Goal: Task Accomplishment & Management: Use online tool/utility

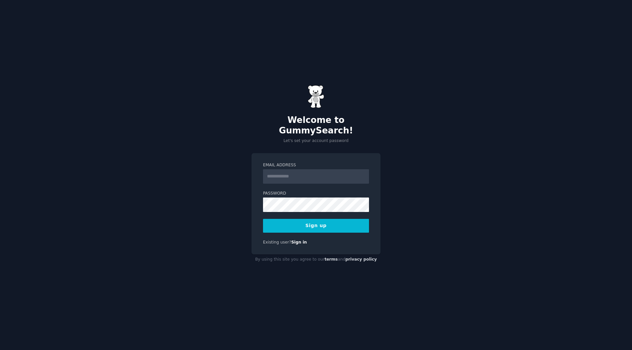
click at [330, 171] on input "Email Address" at bounding box center [316, 176] width 106 height 14
type input "**********"
click at [348, 220] on button "Sign up" at bounding box center [316, 226] width 106 height 14
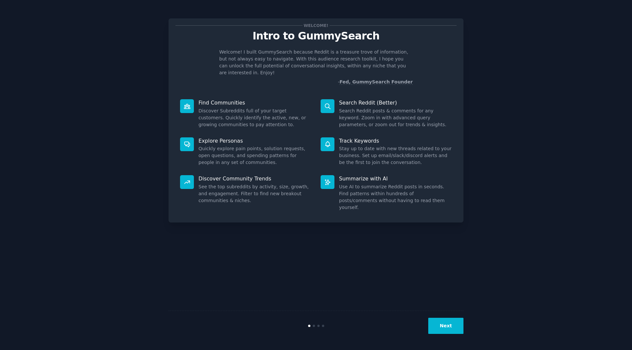
click at [349, 100] on div "Search Reddit (Better) Search Reddit posts & comments for any keyword. Zoom in …" at bounding box center [386, 114] width 140 height 38
click at [450, 326] on button "Next" at bounding box center [445, 326] width 35 height 16
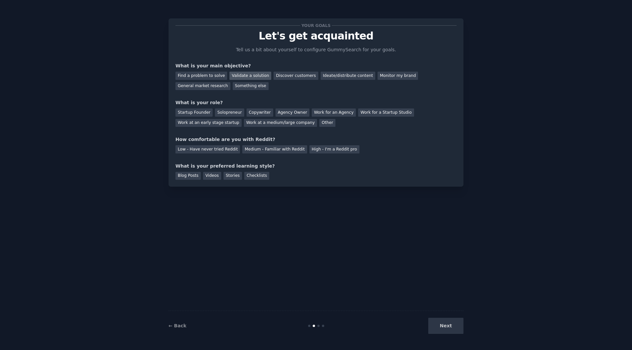
click at [235, 75] on div "Validate a solution" at bounding box center [250, 76] width 42 height 8
click at [223, 115] on div "Solopreneur" at bounding box center [229, 113] width 29 height 8
click at [209, 150] on div "Low - Have never tried Reddit" at bounding box center [207, 149] width 64 height 8
click at [258, 148] on div "Medium - Familiar with Reddit" at bounding box center [274, 149] width 64 height 8
click at [187, 175] on div "Blog Posts" at bounding box center [187, 176] width 25 height 8
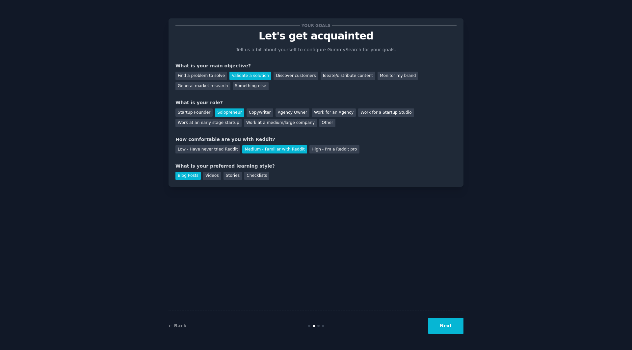
click at [436, 323] on button "Next" at bounding box center [445, 326] width 35 height 16
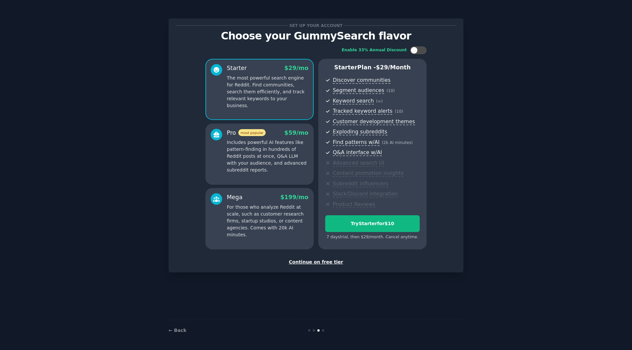
click at [287, 157] on p "Includes powerful AI features like pattern-finding in hundreds of Reddit posts …" at bounding box center [268, 156] width 82 height 35
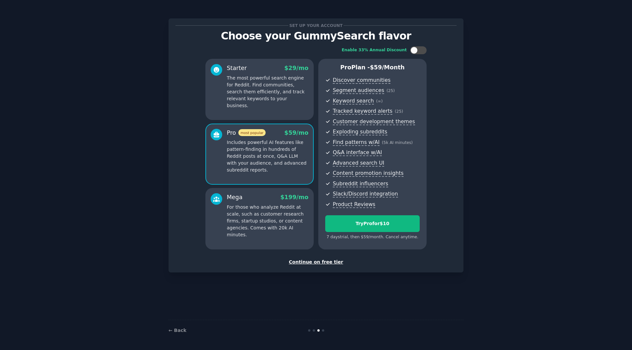
click at [330, 262] on div "Continue on free tier" at bounding box center [315, 262] width 281 height 7
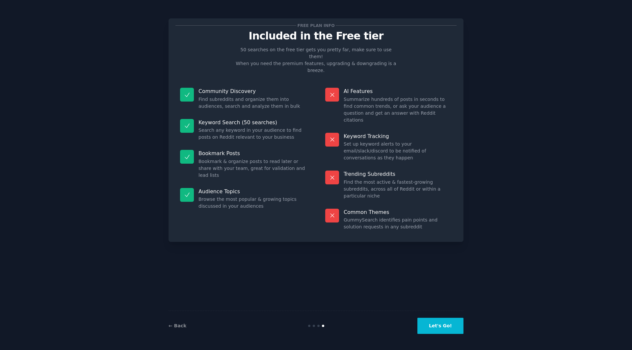
click at [450, 323] on button "Let's Go!" at bounding box center [440, 326] width 46 height 16
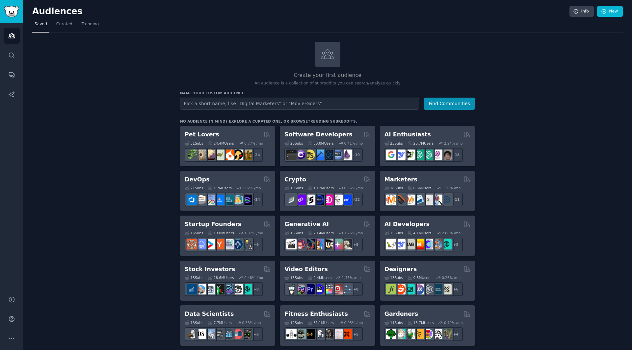
click at [260, 100] on input "text" at bounding box center [299, 104] width 239 height 12
click at [269, 100] on input "text" at bounding box center [299, 104] width 239 height 12
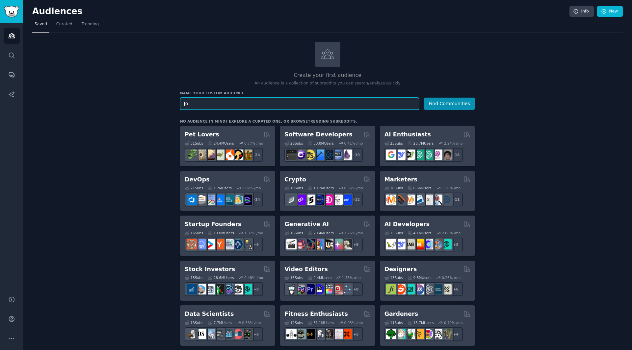
type input "J"
paste input "ageism job market"
type input "ageism job market"
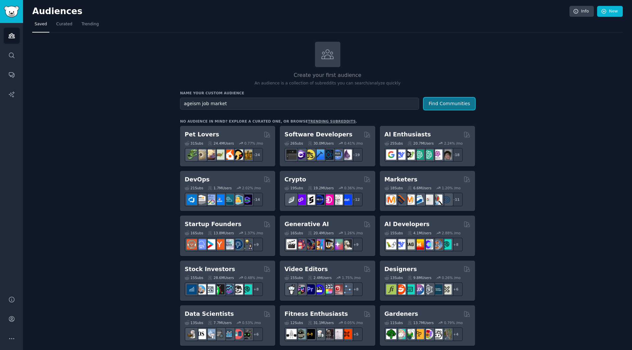
click at [437, 100] on button "Find Communities" at bounding box center [448, 104] width 51 height 12
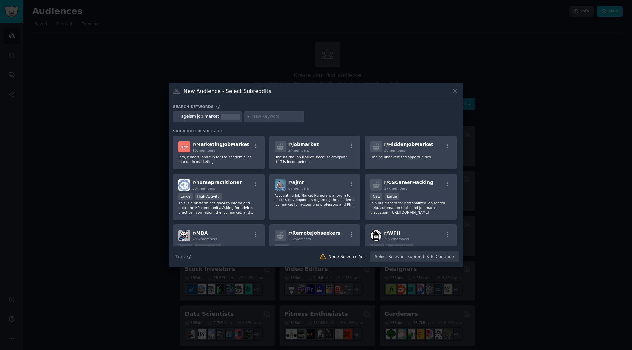
click at [284, 89] on div "New Audience - Select Subreddits" at bounding box center [316, 93] width 286 height 12
click at [261, 94] on h3 "New Audience - Select Subreddits" at bounding box center [227, 91] width 87 height 7
click at [178, 117] on icon at bounding box center [177, 117] width 4 height 4
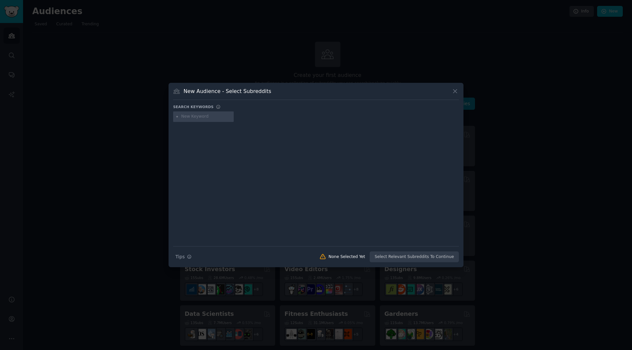
click at [204, 118] on input "text" at bounding box center [206, 117] width 50 height 6
paste input "job search after 40"
type input "job search after 40"
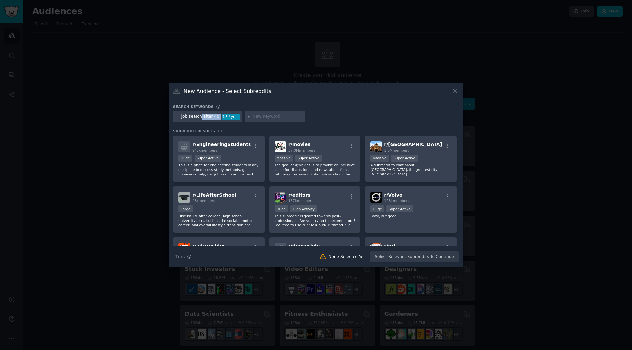
drag, startPoint x: 199, startPoint y: 117, endPoint x: 215, endPoint y: 117, distance: 16.1
click at [215, 117] on div "job search after 40 7.3 / yr" at bounding box center [207, 117] width 69 height 11
click at [177, 117] on icon at bounding box center [177, 117] width 4 height 4
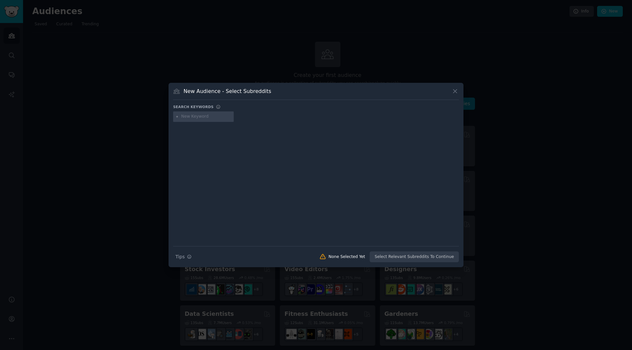
paste input "resume advice"
type input "resume advice"
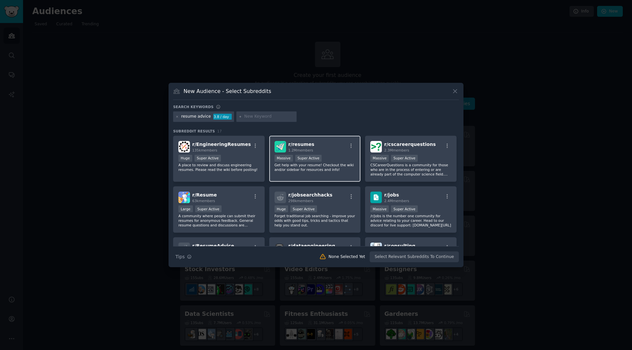
click at [328, 171] on p "Get help with your resume! Checkout the wiki and/or sidebar for resources and i…" at bounding box center [314, 167] width 81 height 9
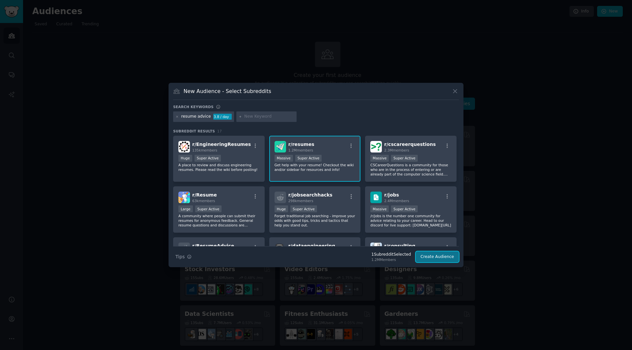
click at [428, 255] on button "Create Audience" at bounding box center [436, 257] width 43 height 11
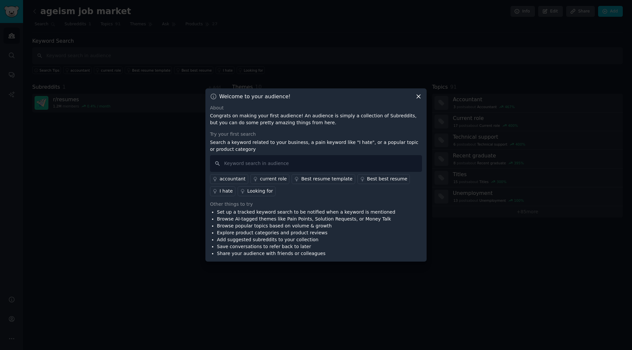
click at [416, 97] on icon at bounding box center [418, 96] width 7 height 7
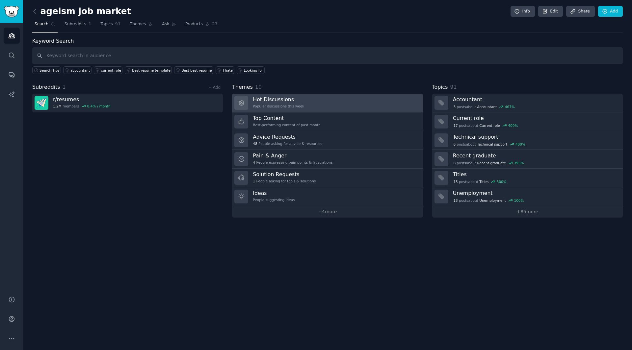
click at [290, 105] on div "Popular discussions this week" at bounding box center [278, 106] width 51 height 5
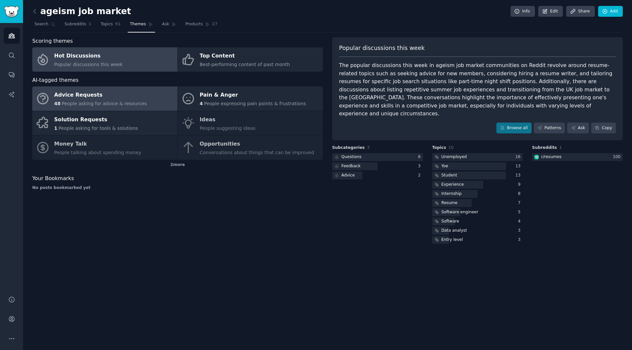
click at [87, 106] on span "People asking for advice & resources" at bounding box center [104, 103] width 85 height 5
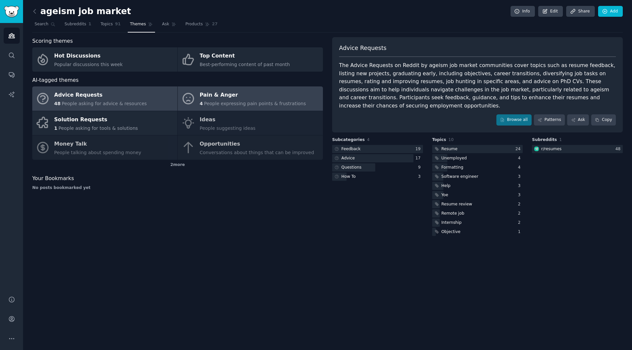
click at [288, 98] on div "Pain & Anger" at bounding box center [253, 95] width 106 height 11
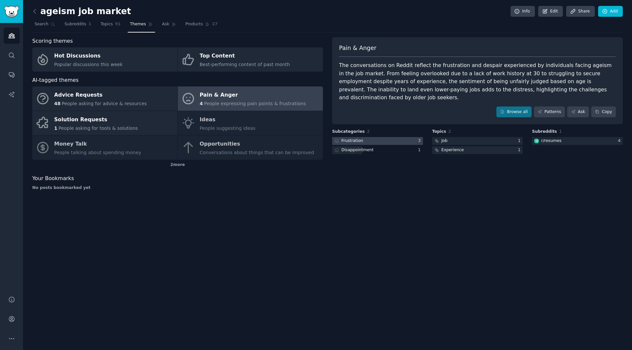
click at [351, 138] on div "Frustration" at bounding box center [352, 141] width 22 height 6
